Goal: Ask a question

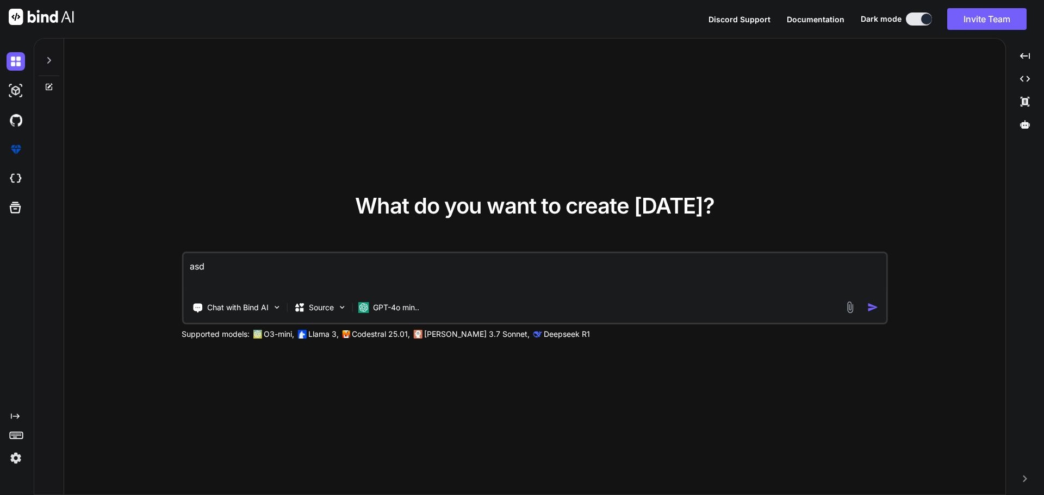
type textarea "as"
type textarea "x"
type textarea "a"
type textarea "x"
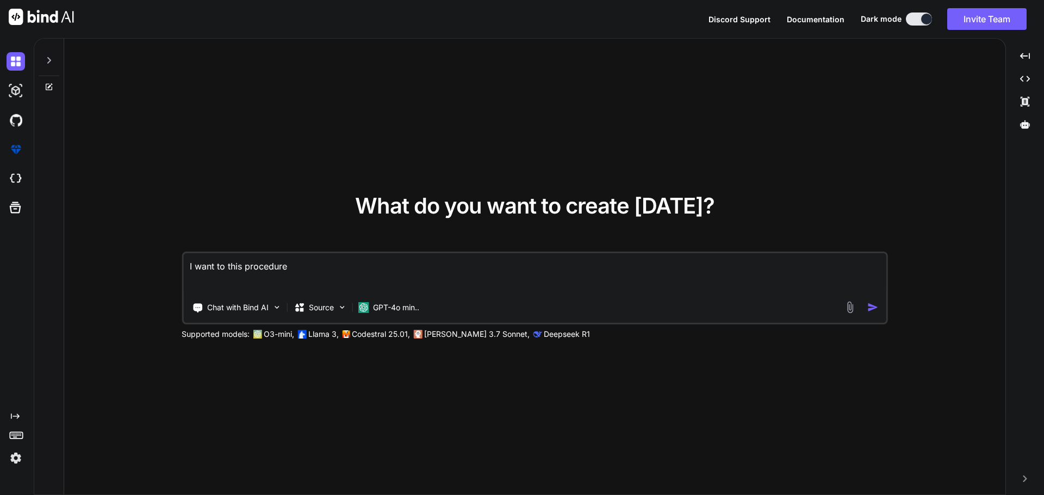
paste textarea "USE [MasterCare-HLTR-Dev] GO /****** Object: StoredProcedure [dbo].[SaveFilterV…"
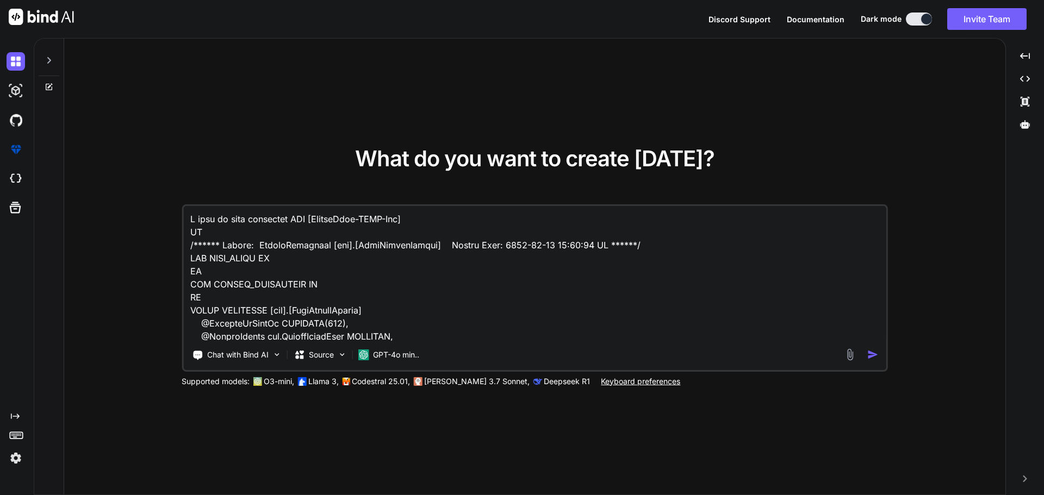
scroll to position [1124, 0]
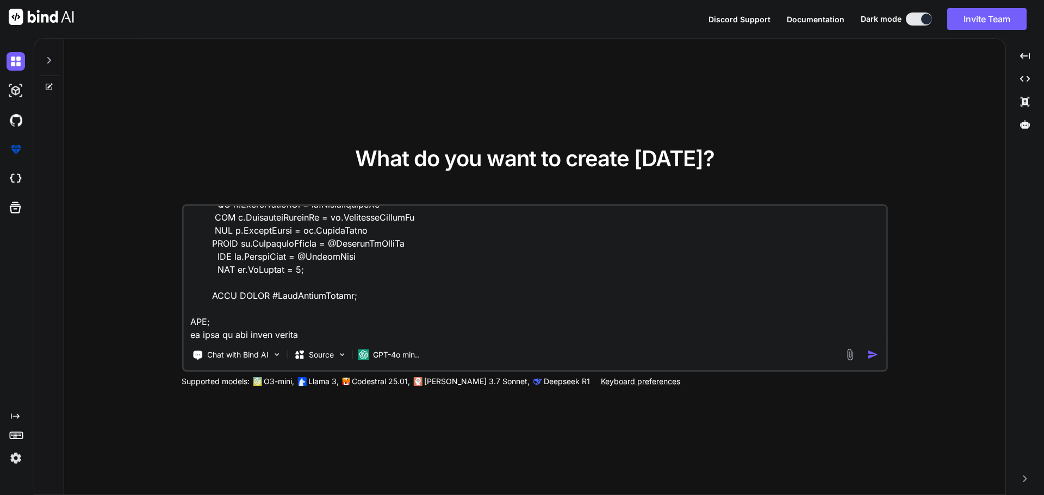
click at [292, 333] on textarea at bounding box center [534, 273] width 703 height 135
paste textarea "CREATE TABLE MasterFilterName ( Id INT PRIMARY KEY IDENTITY(1,1), FilterName va…"
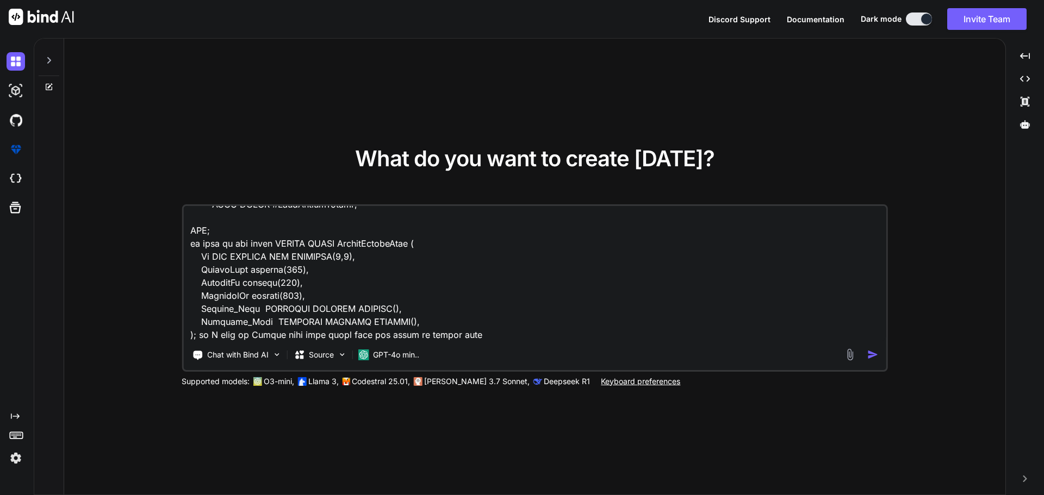
paste textarea "FilterValues"
click at [458, 334] on textarea at bounding box center [534, 273] width 703 height 135
click at [561, 334] on textarea at bounding box center [534, 273] width 703 height 135
paste textarea "FilterName"
type textarea "I want to this procedure USE [MasterCare-HLTR-Dev] GO /****** Object: StoredPro…"
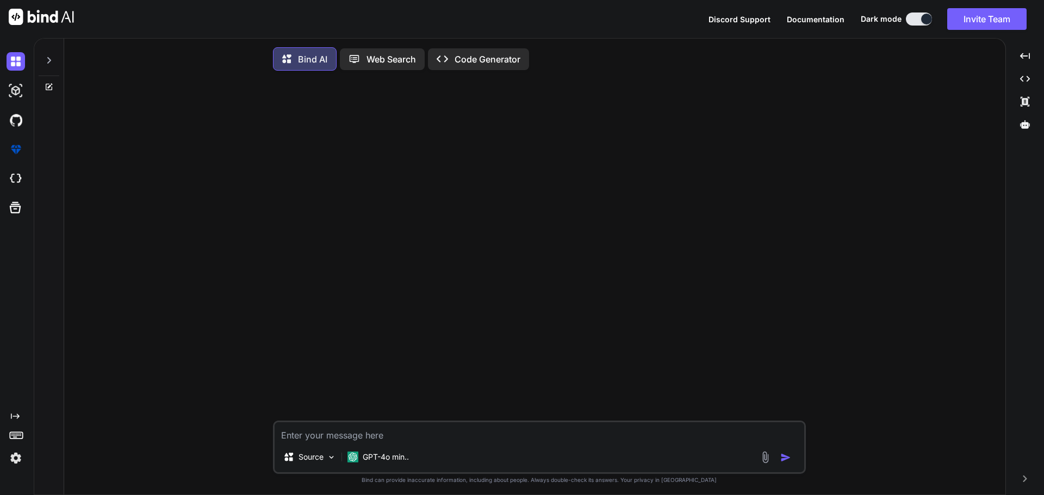
type textarea "x"
paste textarea "USE [MasterCare-HLTR-Dev] GO /****** Object: StoredProcedure [dbo].[SaveFilterV…"
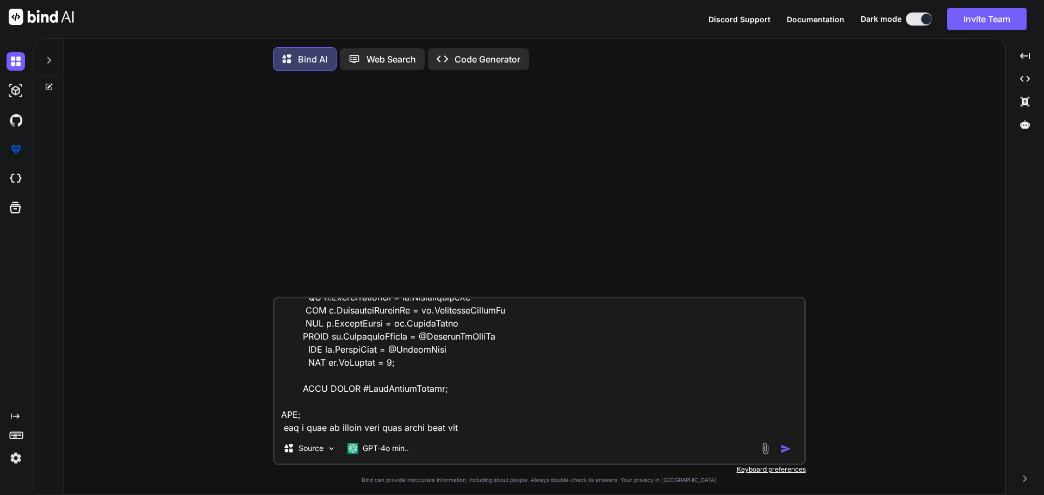
click at [422, 430] on textarea at bounding box center [538, 365] width 529 height 135
paste textarea "CREATE TABLE MasterFilterName ( Id INT PRIMARY KEY IDENTITY(1,1), FilterName va…"
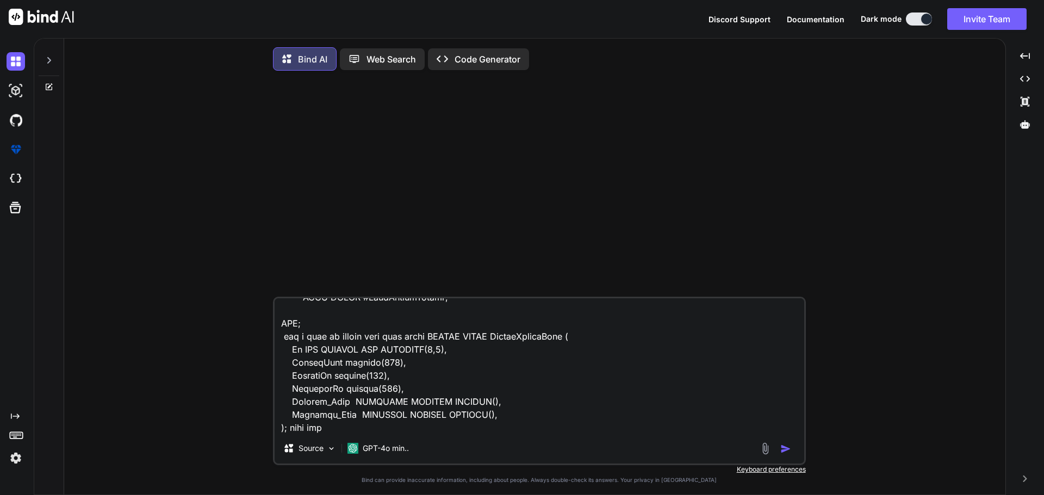
click at [379, 429] on textarea at bounding box center [538, 365] width 529 height 135
paste textarea "FilterValues"
click at [394, 433] on textarea at bounding box center [538, 365] width 529 height 135
click at [486, 431] on textarea at bounding box center [538, 365] width 529 height 135
type textarea "I want to this procdure USE [MasterCare-HLTR-Dev] GO /****** Object: StoredProc…"
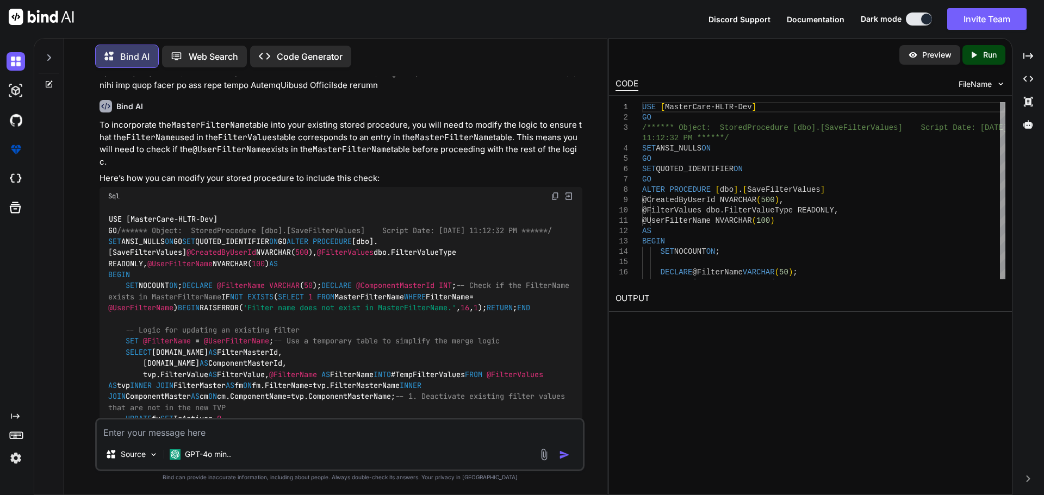
scroll to position [251, 0]
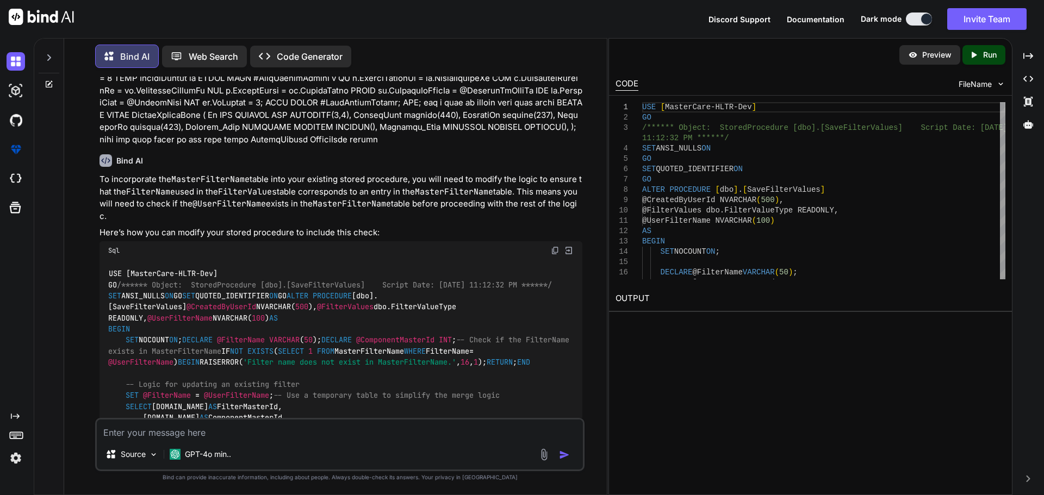
click at [555, 246] on img at bounding box center [555, 250] width 9 height 9
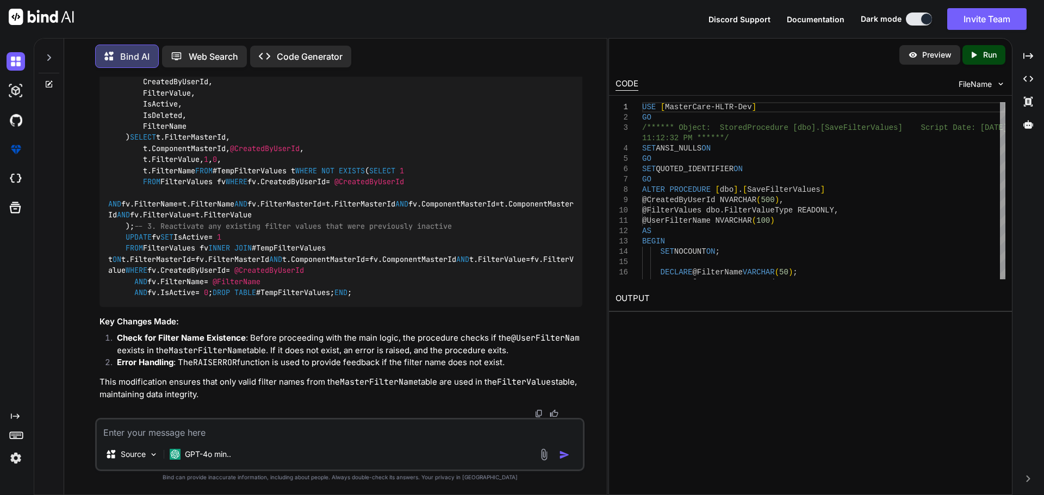
scroll to position [903, 0]
click at [208, 420] on textarea at bounding box center [340, 430] width 486 height 20
type textarea "change column name in sqlserver"
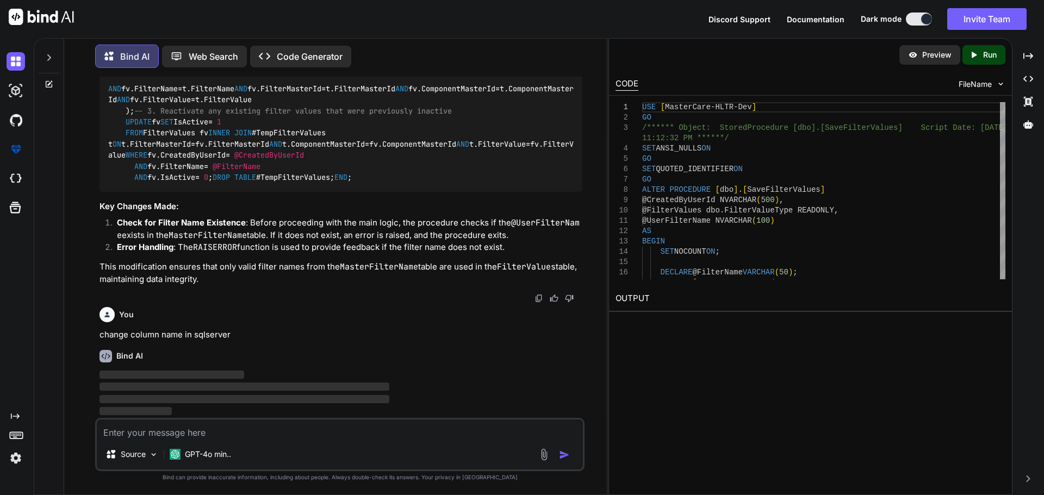
scroll to position [1344, 0]
